Goal: Communication & Community: Participate in discussion

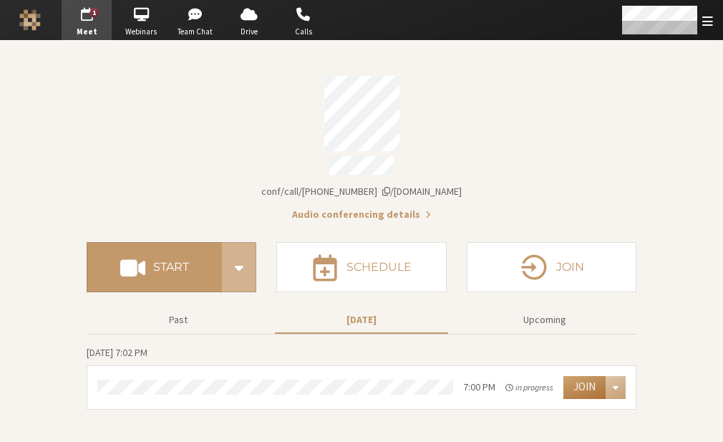
click at [586, 377] on button "Join" at bounding box center [585, 387] width 42 height 23
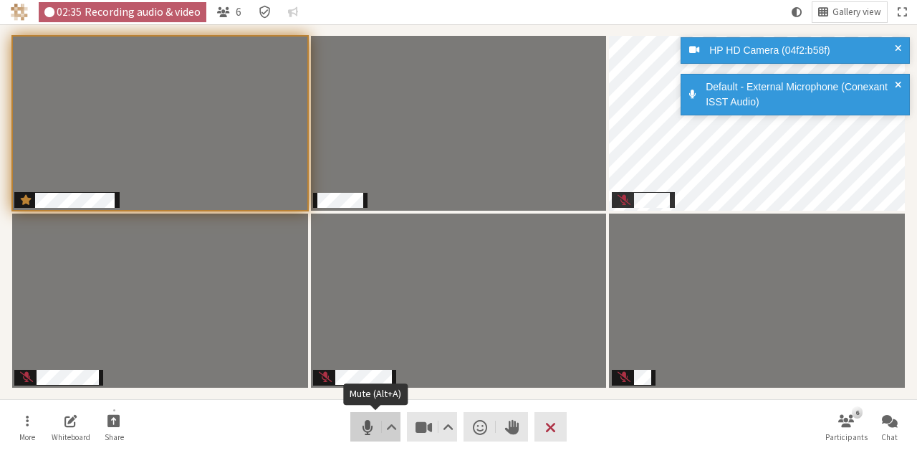
click at [364, 432] on span "Mute (Alt+A)" at bounding box center [367, 427] width 20 height 20
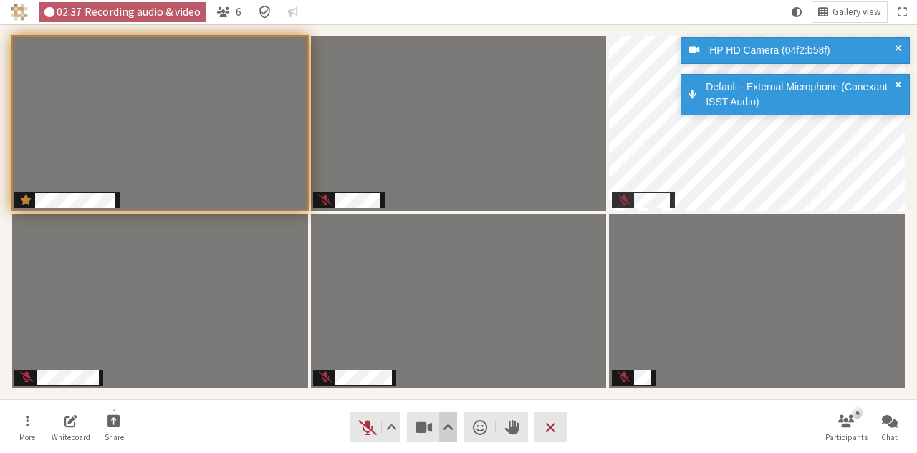
click at [443, 430] on span "Video setting" at bounding box center [448, 427] width 11 height 20
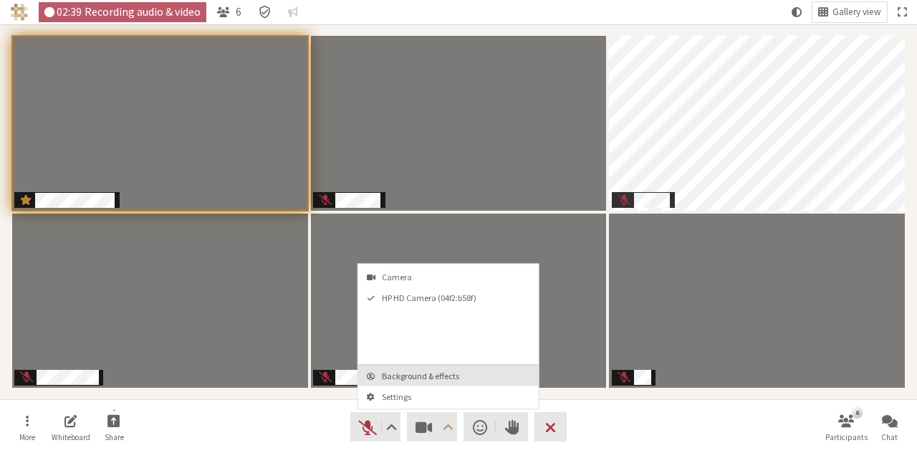
click at [441, 374] on span "Background & effects" at bounding box center [457, 375] width 150 height 9
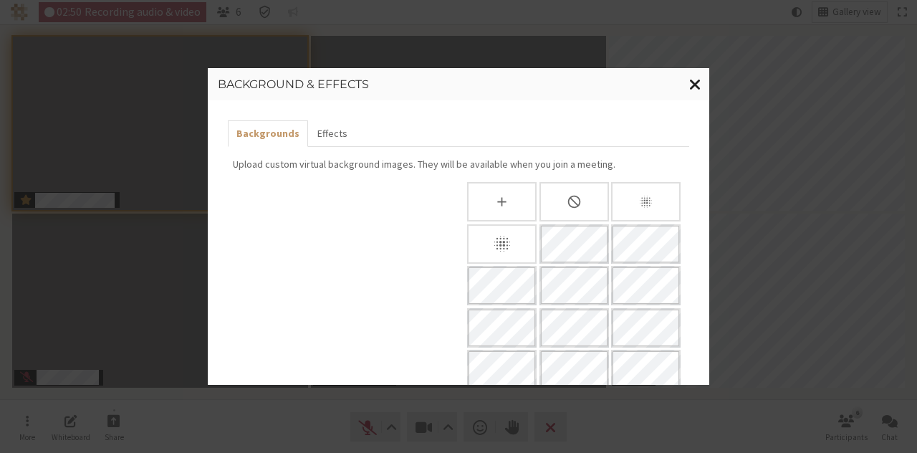
click at [694, 73] on button "Close modal" at bounding box center [695, 84] width 28 height 33
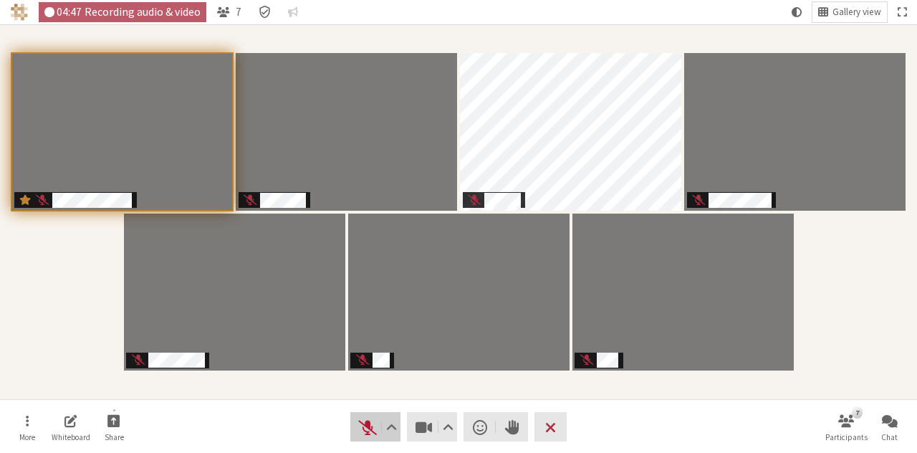
click at [364, 422] on span "Unmute (Alt+A)" at bounding box center [367, 427] width 20 height 20
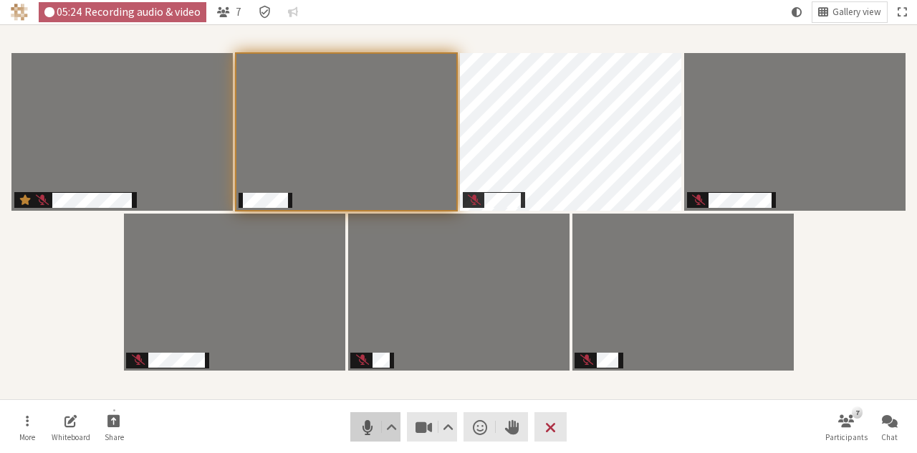
click at [357, 428] on span "Mute (Alt+A)" at bounding box center [367, 427] width 20 height 20
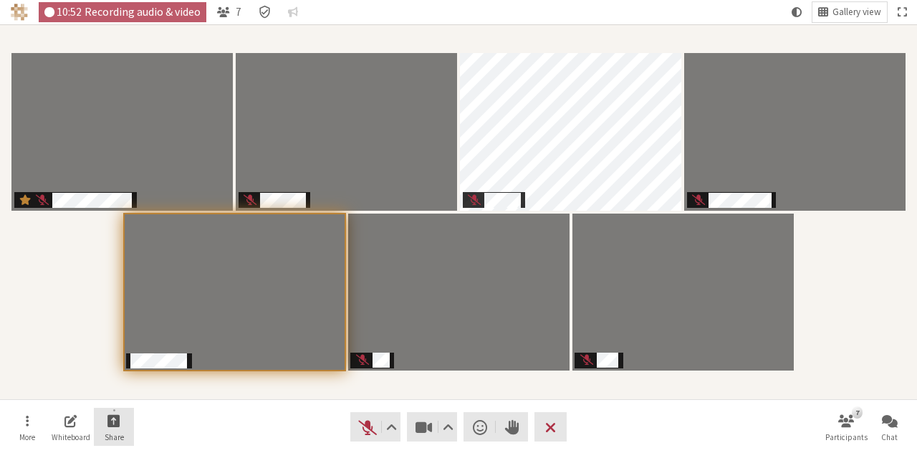
click at [119, 420] on span "Start sharing" at bounding box center [113, 420] width 13 height 16
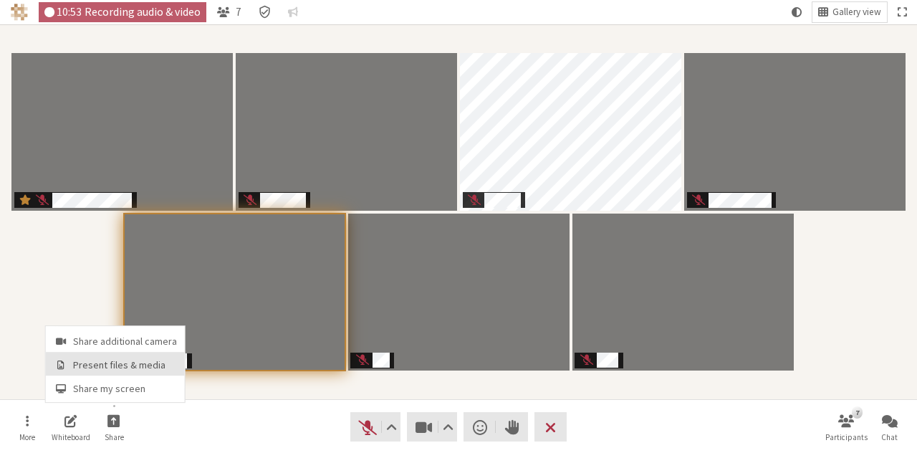
click at [117, 364] on span "Present files & media" at bounding box center [125, 364] width 104 height 11
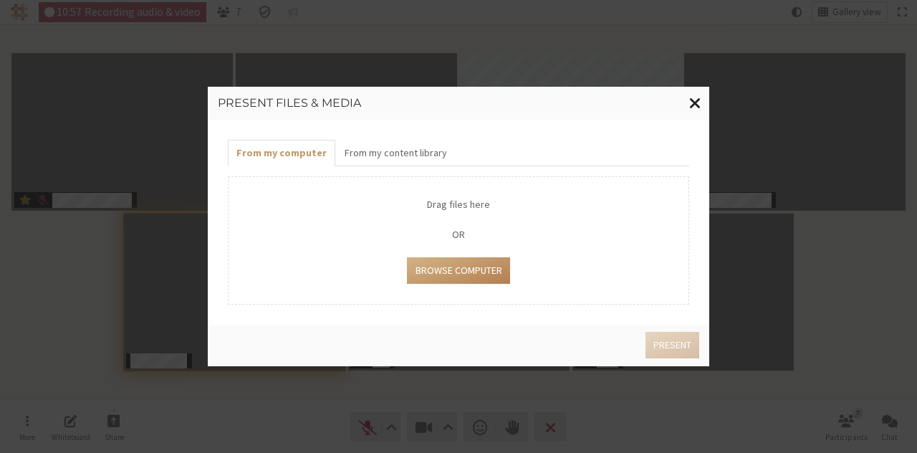
click at [693, 98] on span "Close modal" at bounding box center [695, 103] width 12 height 18
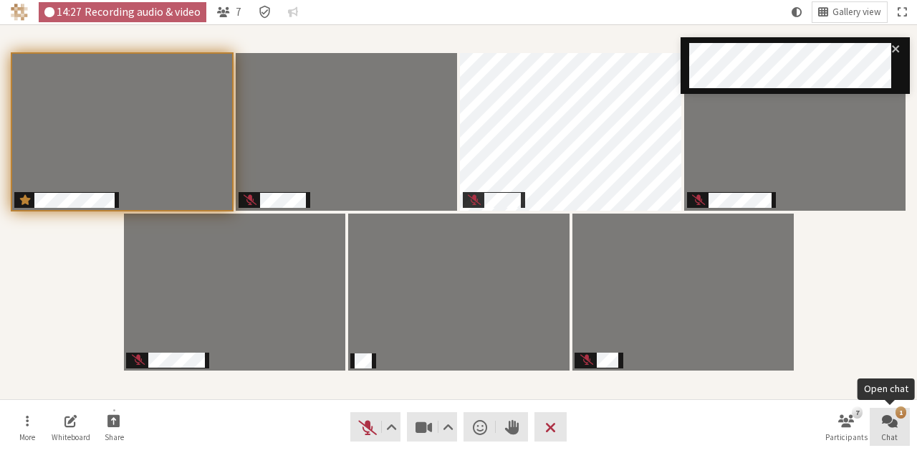
click at [723, 438] on span "Chat" at bounding box center [889, 436] width 16 height 9
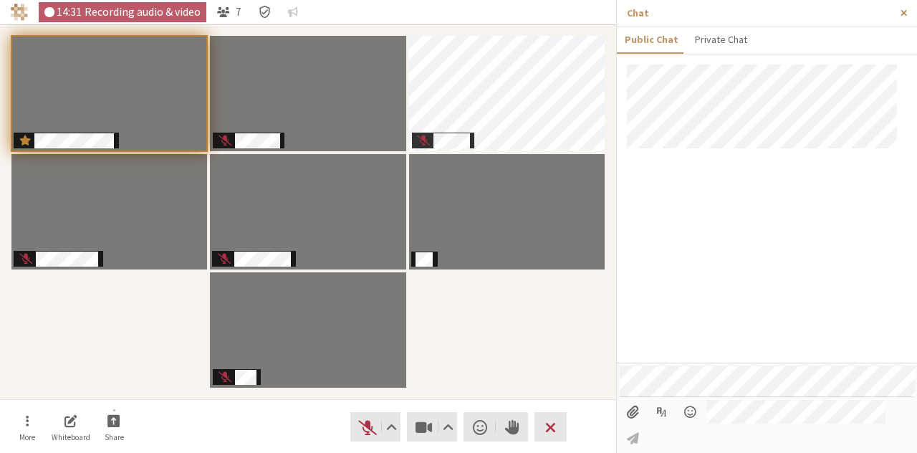
click at [723, 6] on button "Close sidebar" at bounding box center [903, 13] width 26 height 26
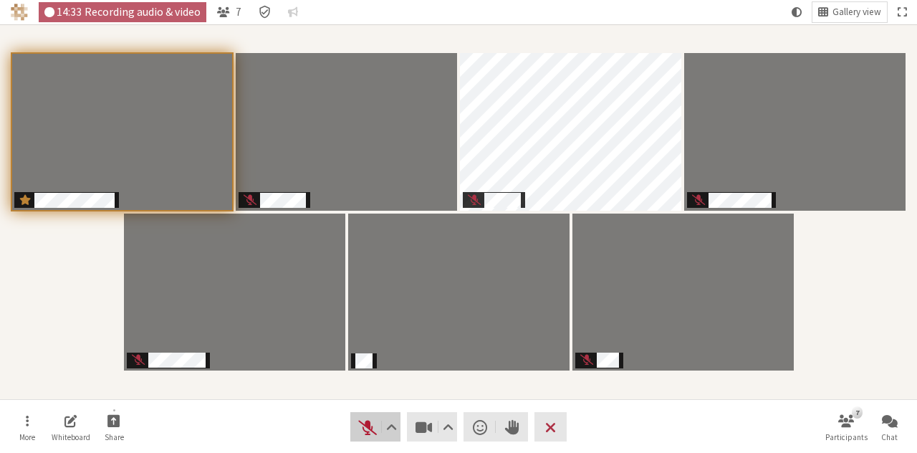
click at [363, 421] on span "Unmute (Alt+A)" at bounding box center [367, 427] width 20 height 20
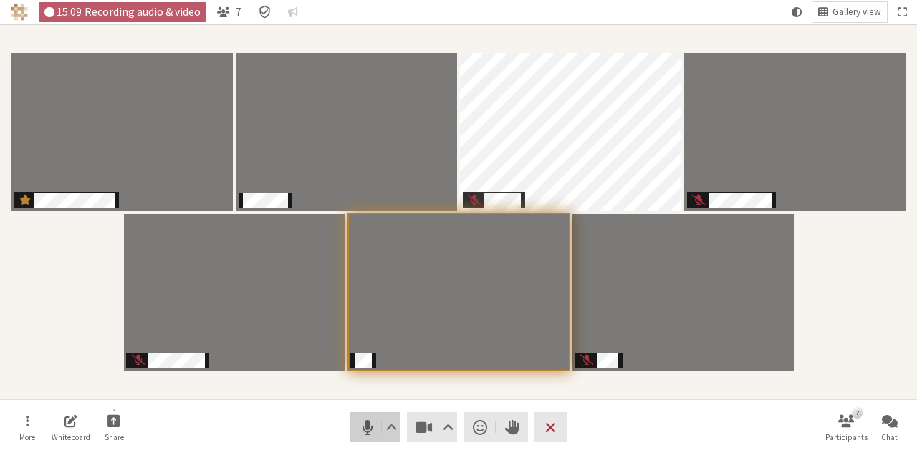
click at [362, 428] on span "Mute (Alt+A)" at bounding box center [367, 427] width 20 height 20
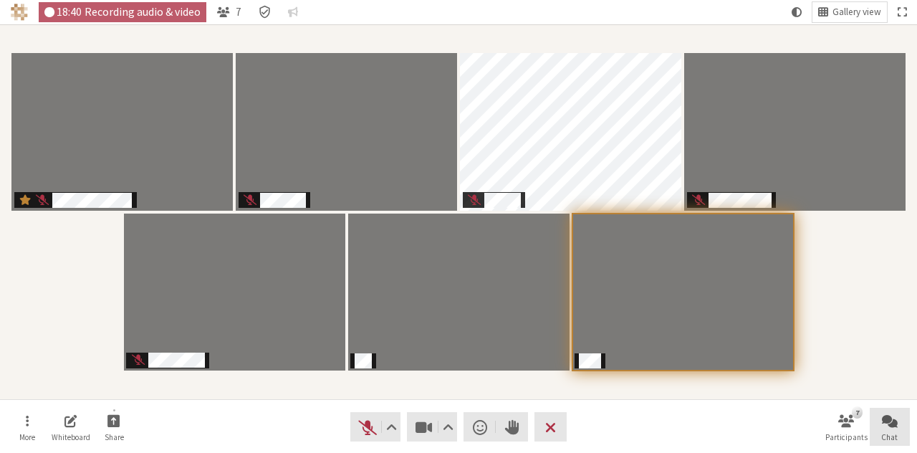
click at [723, 417] on span "Open chat" at bounding box center [889, 420] width 16 height 16
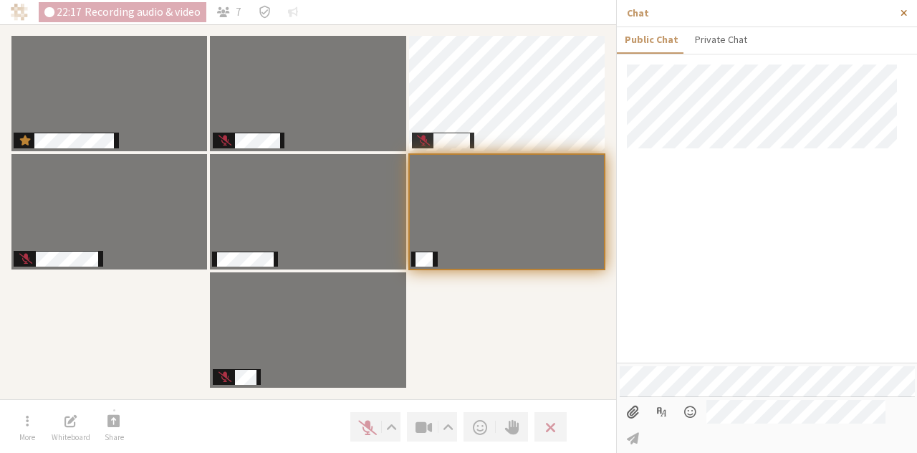
click at [723, 11] on span "Close sidebar" at bounding box center [903, 13] width 6 height 11
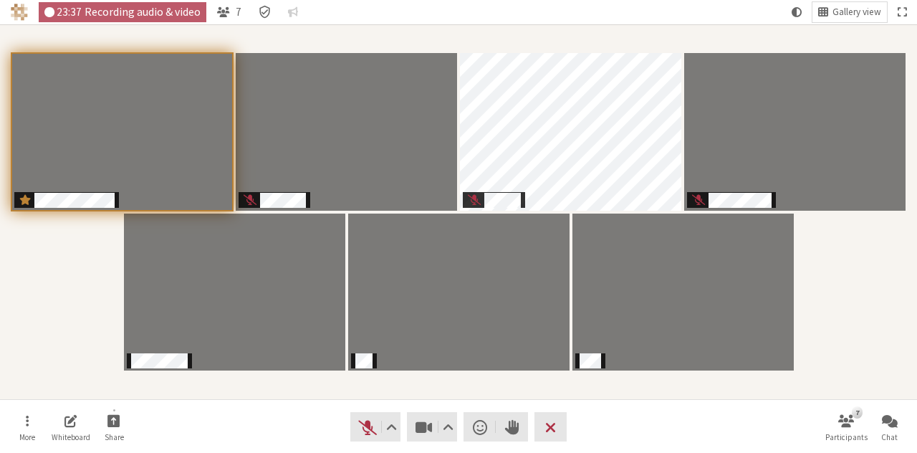
click at [6, 428] on div "More Whiteboard Share Audio Video Send a reaction Raise hand Leave 7 Participan…" at bounding box center [458, 426] width 917 height 54
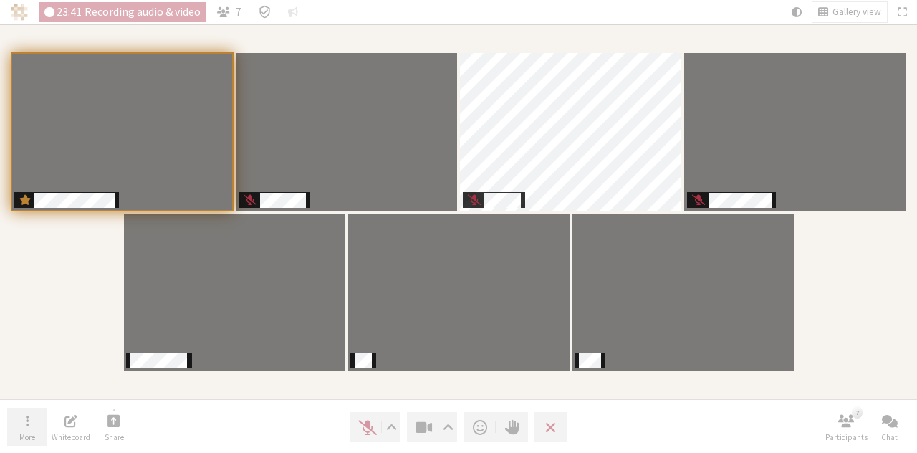
click at [29, 428] on button "More" at bounding box center [27, 426] width 40 height 39
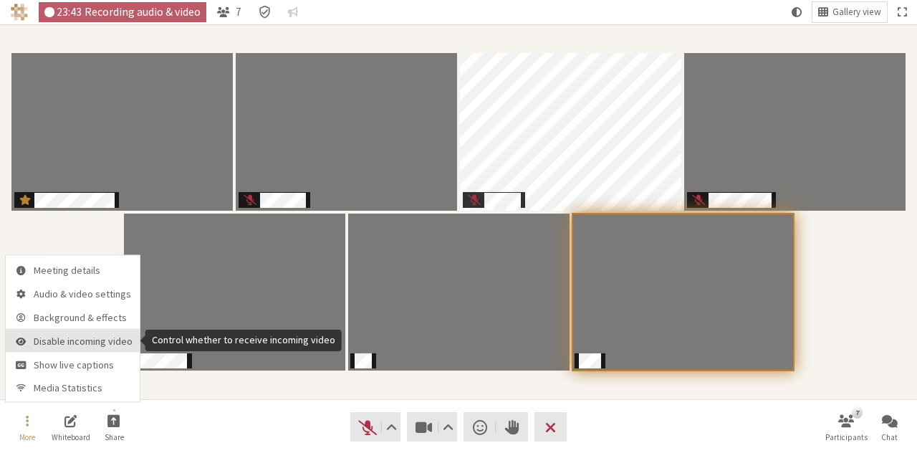
click at [34, 344] on span "Disable incoming video" at bounding box center [83, 341] width 99 height 11
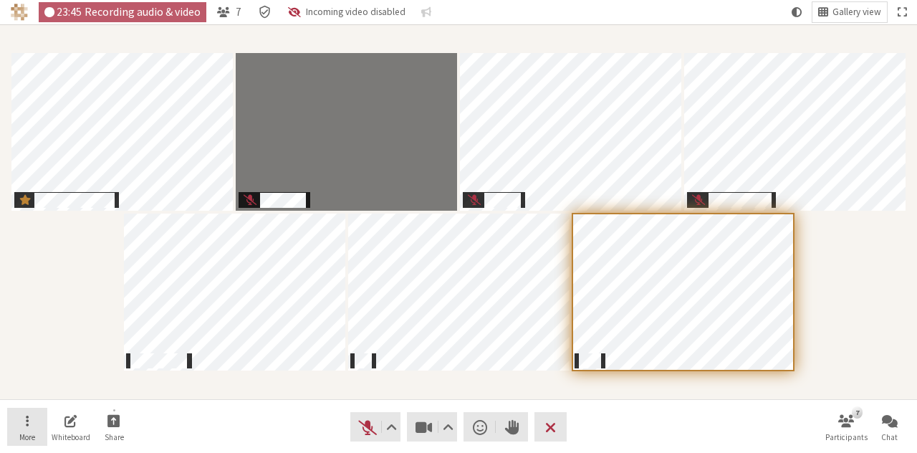
click at [33, 415] on button "More" at bounding box center [27, 426] width 40 height 39
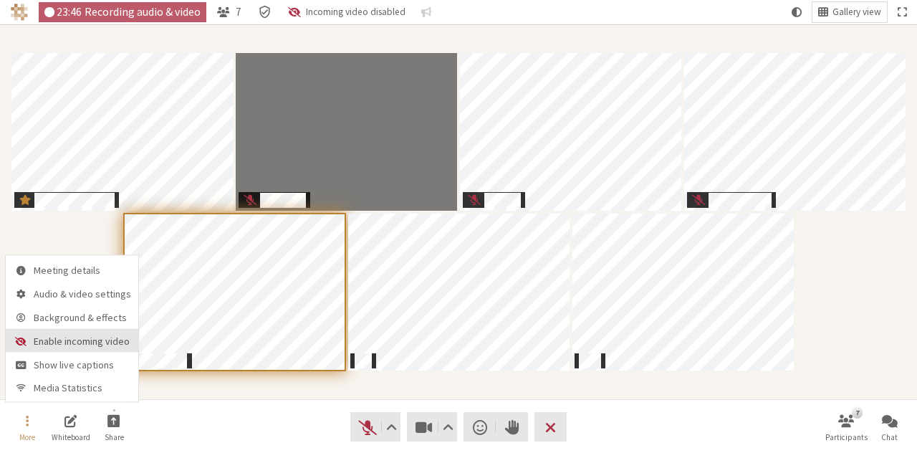
click at [59, 339] on span "Enable incoming video" at bounding box center [82, 341] width 97 height 11
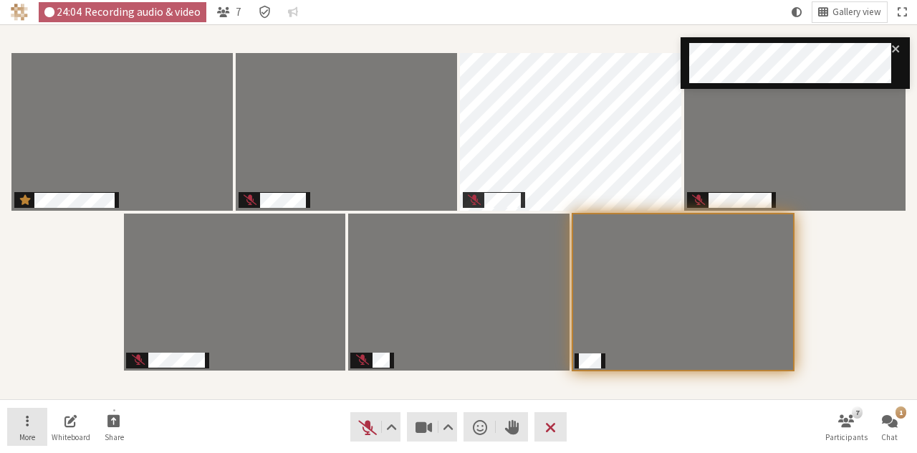
click at [19, 425] on button "More" at bounding box center [27, 426] width 40 height 39
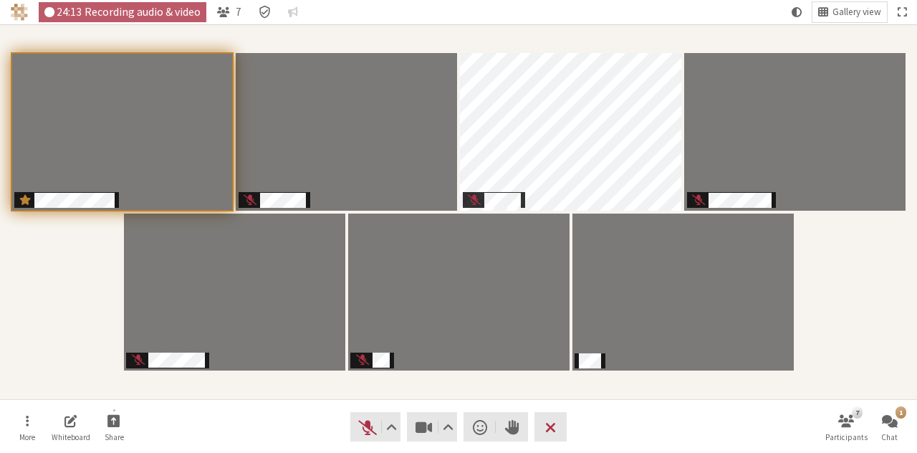
click at [723, 318] on div "Participants" at bounding box center [458, 211] width 897 height 354
click at [355, 431] on button "Audio" at bounding box center [375, 426] width 50 height 29
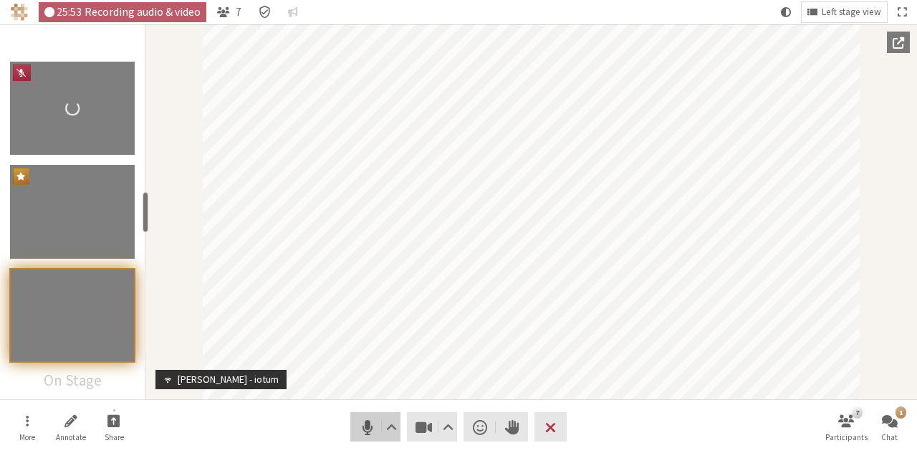
click at [374, 428] on span "Mute (Alt+A)" at bounding box center [367, 427] width 20 height 20
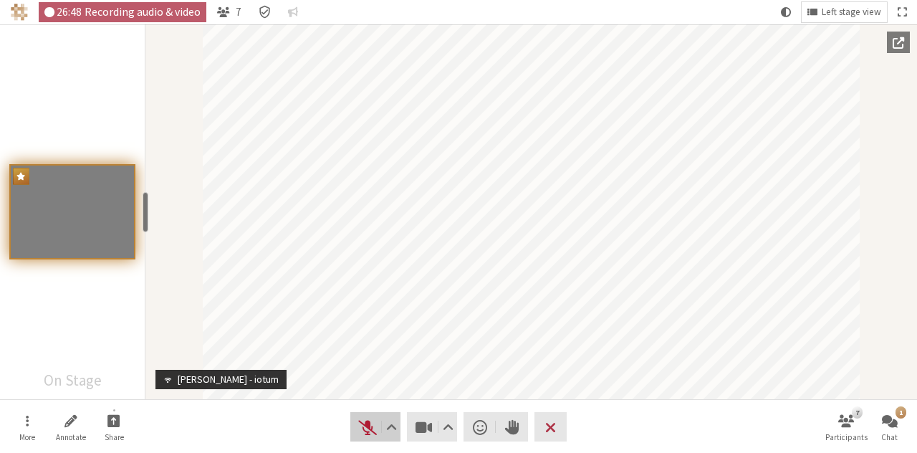
click at [368, 429] on span "Unmute (Alt+A)" at bounding box center [367, 427] width 20 height 20
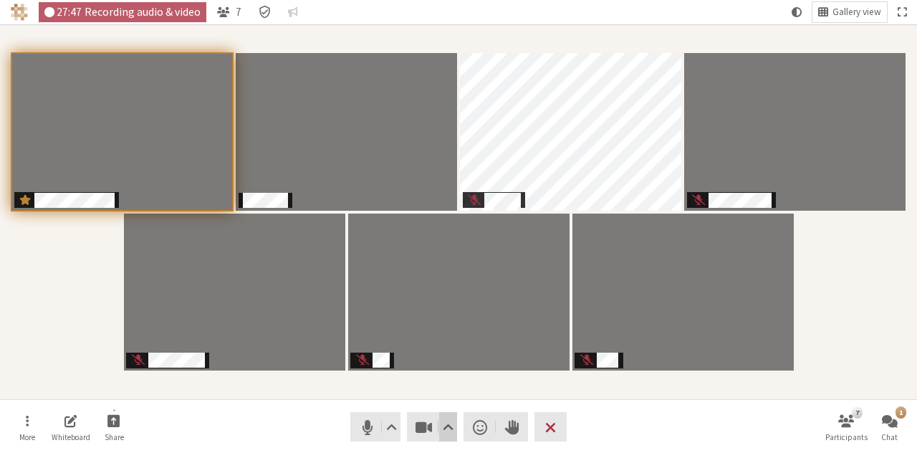
click at [448, 427] on span "Video setting" at bounding box center [448, 427] width 11 height 20
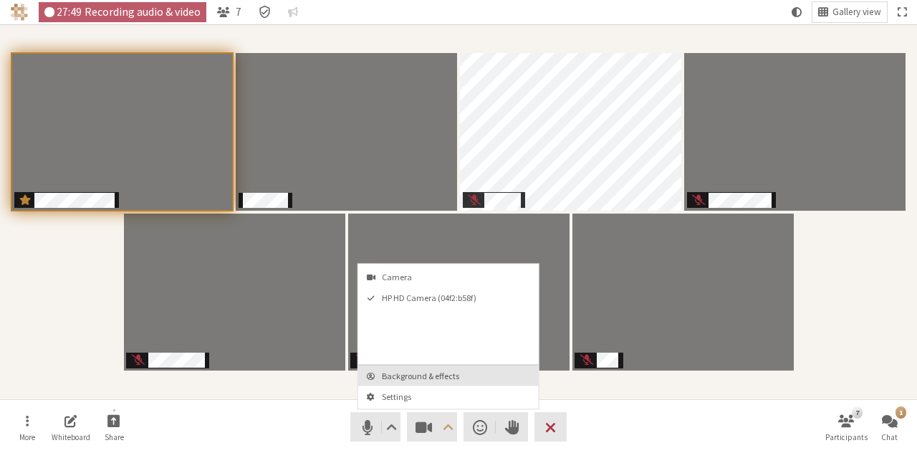
click at [424, 374] on span "Background & effects" at bounding box center [457, 375] width 150 height 9
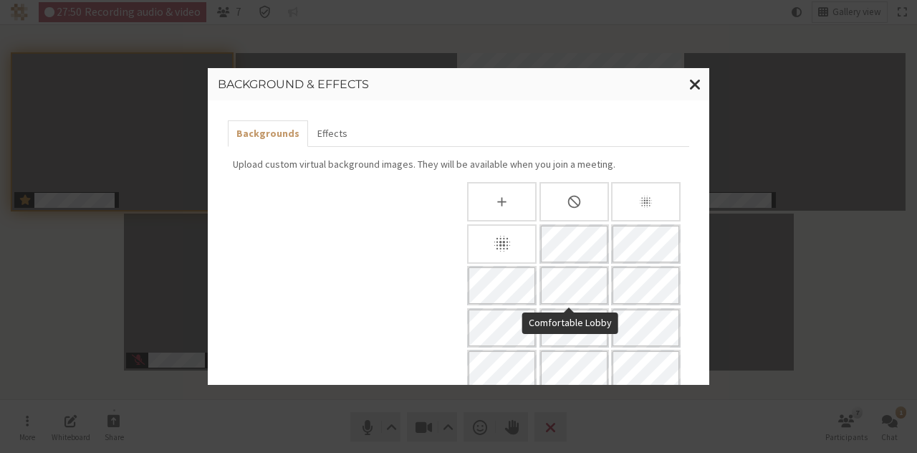
scroll to position [304, 0]
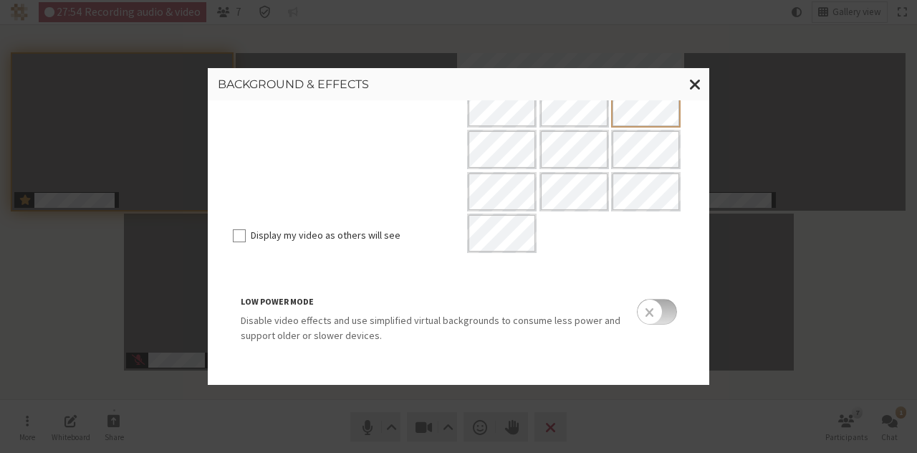
click at [662, 315] on input "checkbox" at bounding box center [657, 312] width 40 height 26
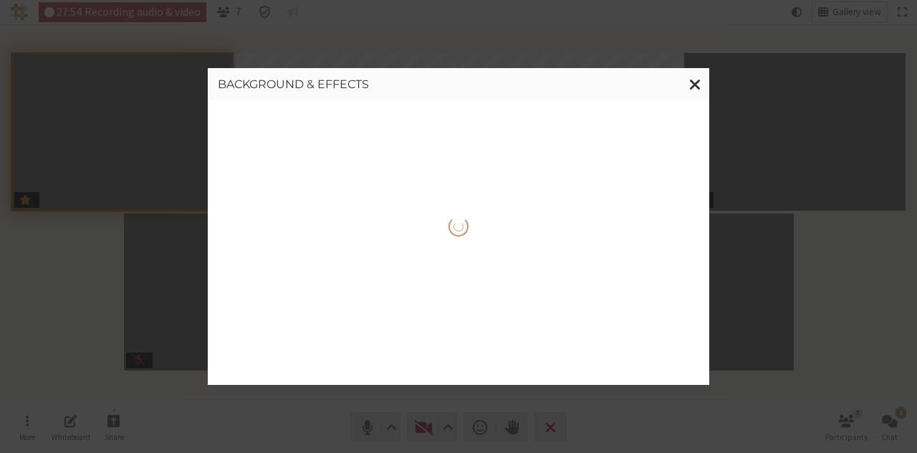
scroll to position [0, 0]
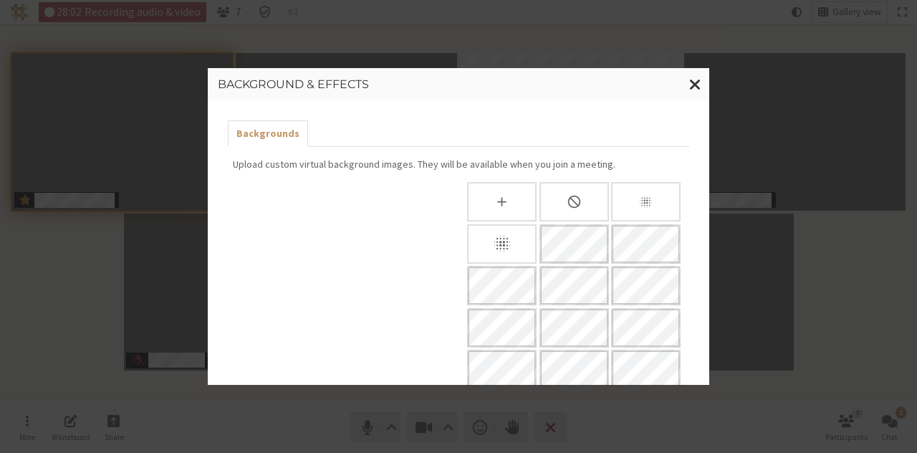
click at [493, 246] on icon "Blur background" at bounding box center [502, 243] width 20 height 20
click at [690, 83] on span "Close modal" at bounding box center [695, 84] width 12 height 18
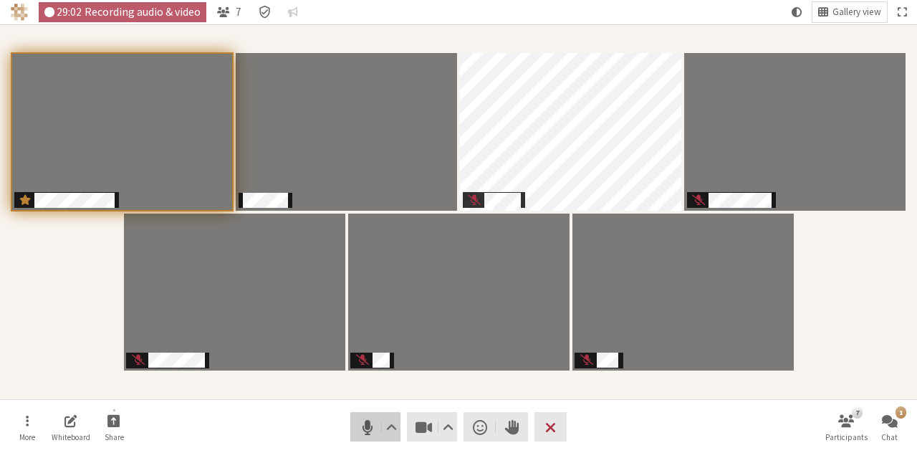
click at [357, 427] on span "Mute (Alt+A)" at bounding box center [367, 427] width 20 height 20
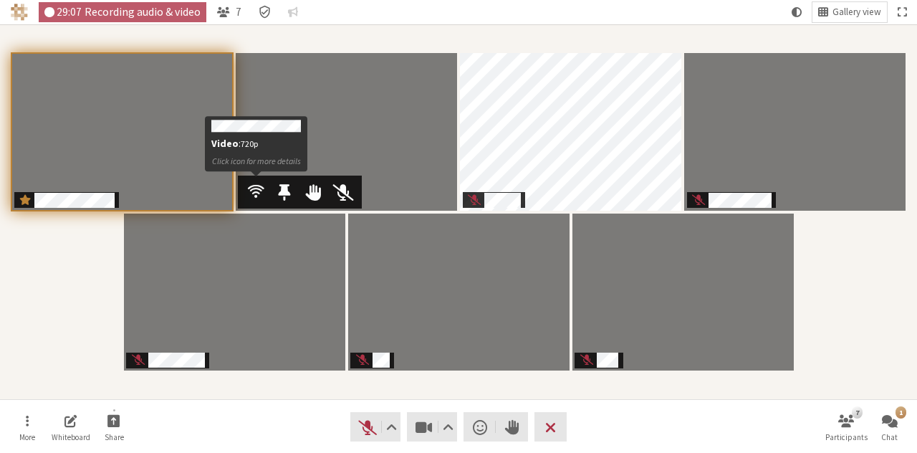
click at [255, 190] on span "Participants" at bounding box center [256, 191] width 16 height 19
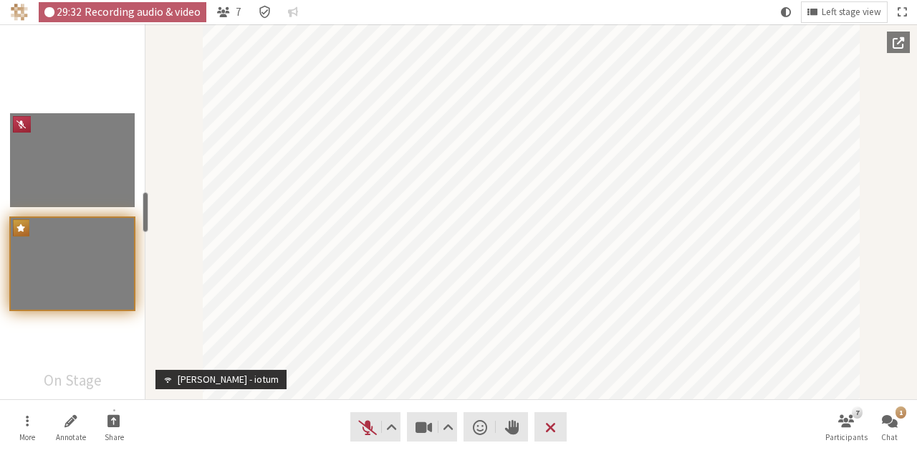
click at [349, 424] on nav "More Annotate Share Audio Video Send a reaction Raise hand Leave 7 Participants…" at bounding box center [458, 427] width 902 height 54
click at [362, 424] on span "Unmute (Alt+A)" at bounding box center [367, 427] width 20 height 20
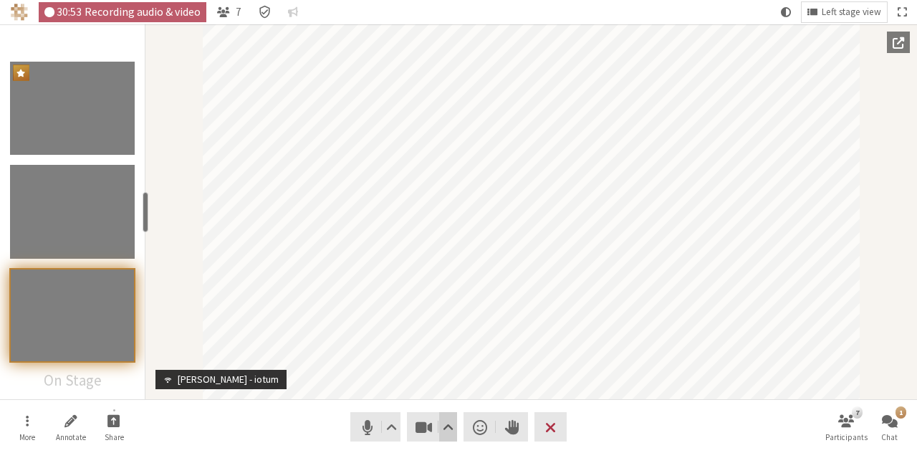
click at [444, 433] on span "Video setting" at bounding box center [448, 427] width 11 height 20
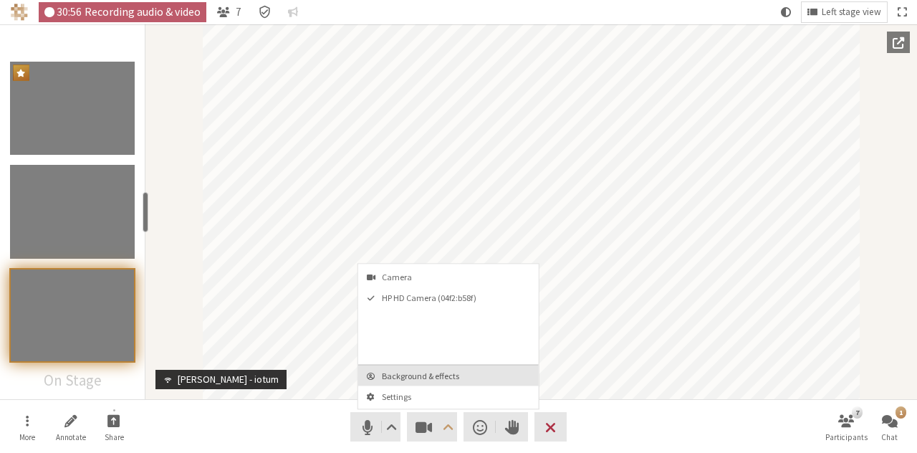
click at [429, 375] on span "Background & effects" at bounding box center [457, 375] width 150 height 9
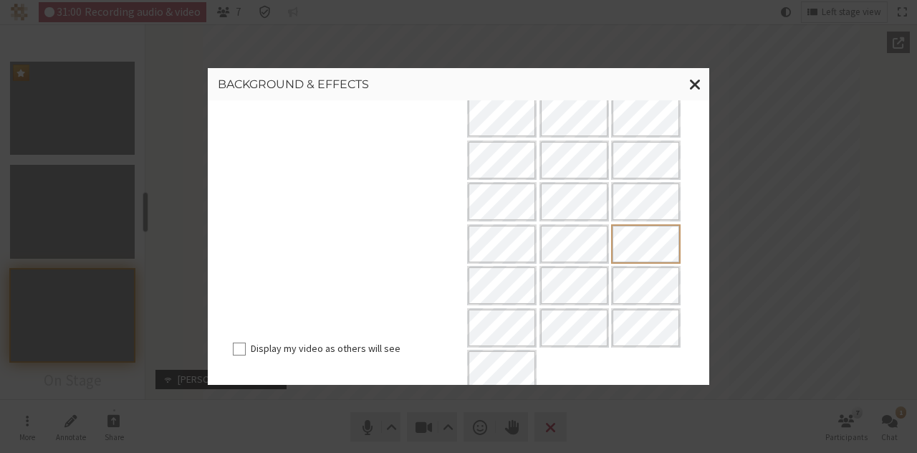
scroll to position [304, 0]
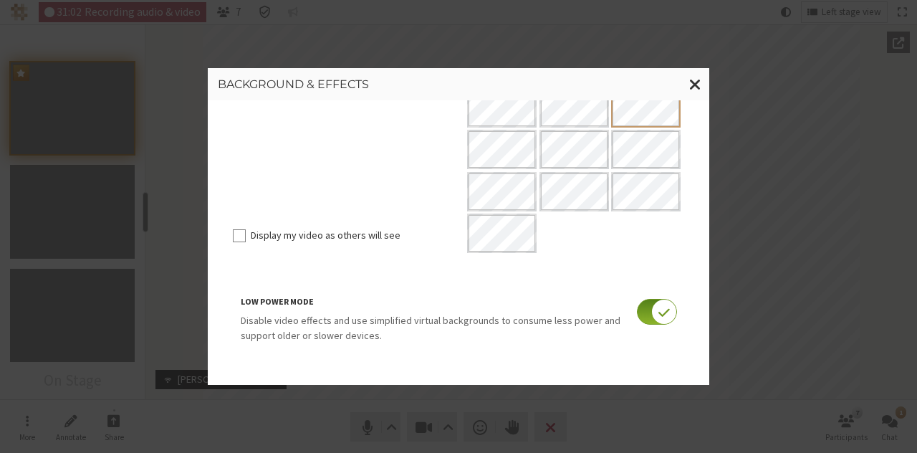
click at [637, 310] on input "checkbox" at bounding box center [657, 312] width 40 height 26
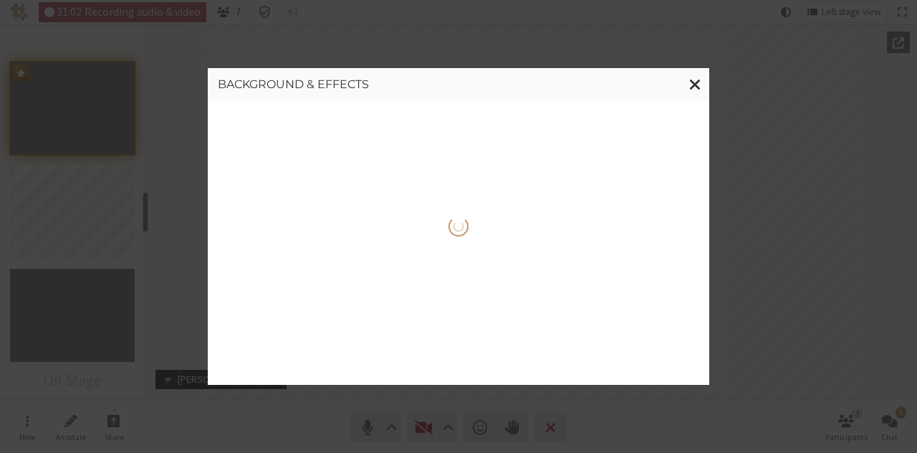
scroll to position [0, 0]
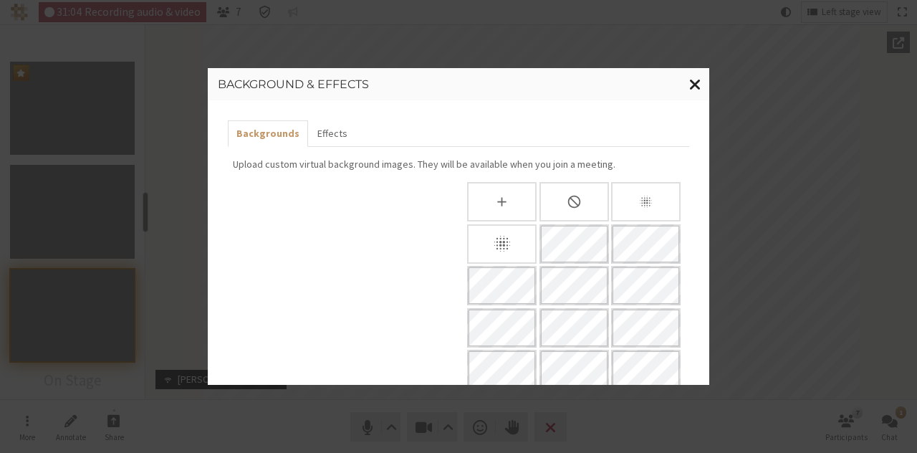
click at [695, 86] on span "Close modal" at bounding box center [695, 84] width 12 height 18
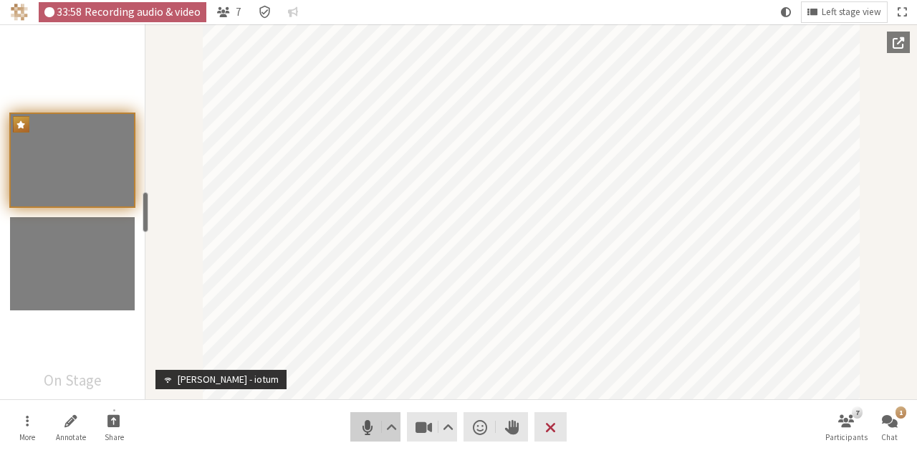
click at [358, 428] on span "Mute (Alt+A)" at bounding box center [367, 427] width 20 height 20
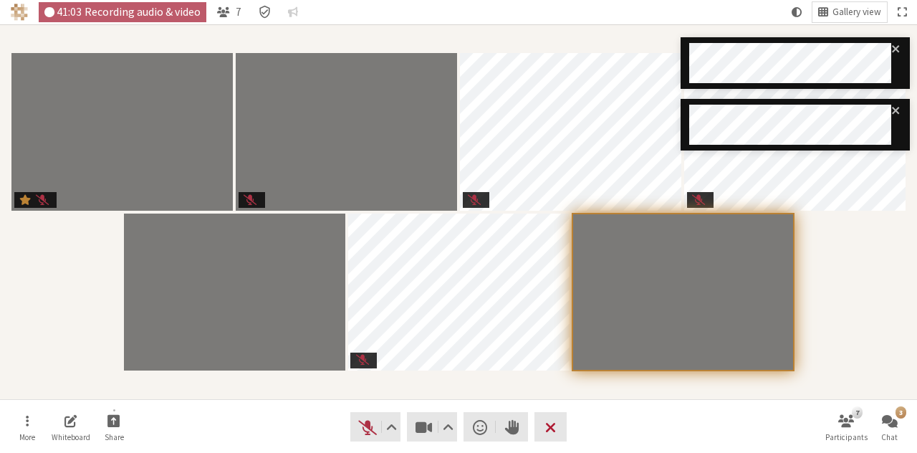
click at [551, 425] on span "Leave meeting" at bounding box center [550, 427] width 11 height 20
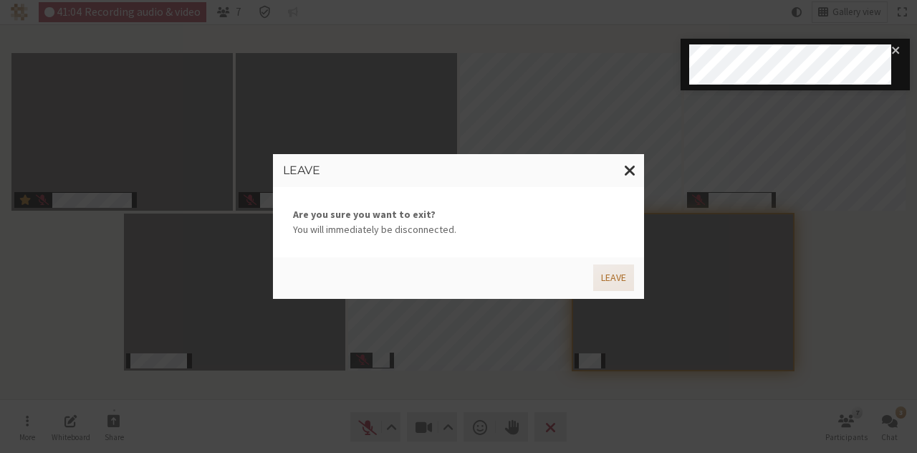
click at [601, 274] on button "Leave" at bounding box center [613, 277] width 41 height 26
